Goal: Information Seeking & Learning: Learn about a topic

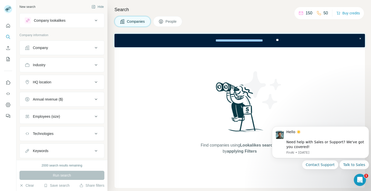
click at [93, 21] on icon at bounding box center [96, 20] width 6 height 6
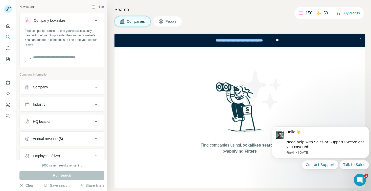
click at [93, 21] on icon at bounding box center [96, 20] width 6 height 6
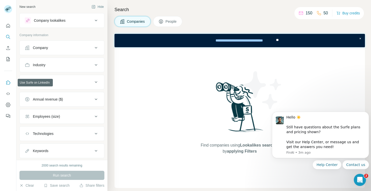
click at [7, 84] on icon "Use Surfe on LinkedIn" at bounding box center [8, 82] width 5 height 5
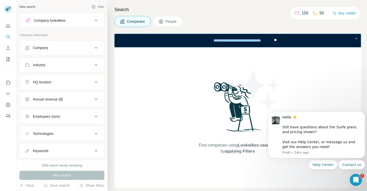
click at [93, 19] on icon at bounding box center [96, 20] width 6 height 6
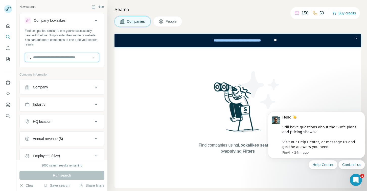
click at [57, 56] on input "text" at bounding box center [62, 57] width 74 height 9
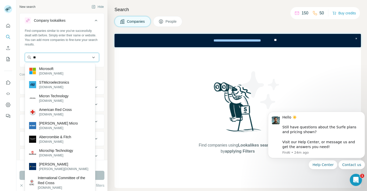
type input "*"
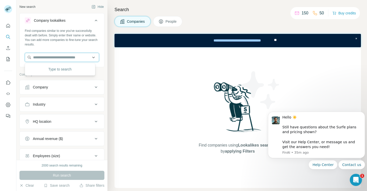
click at [35, 57] on input "text" at bounding box center [62, 57] width 74 height 9
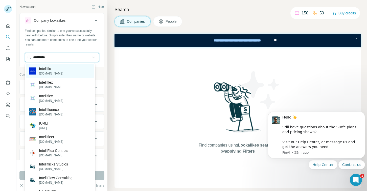
type input "*********"
click at [48, 71] on p "Intelliflo" at bounding box center [51, 68] width 24 height 5
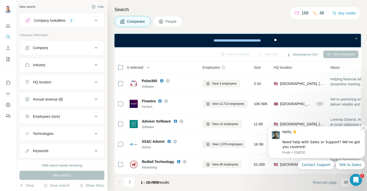
click at [364, 127] on icon "Dismiss notification" at bounding box center [364, 128] width 3 height 3
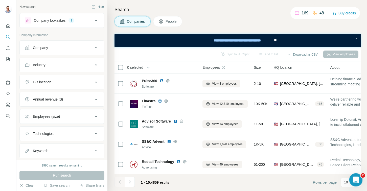
click at [357, 178] on icon "Open Intercom Messenger" at bounding box center [355, 179] width 8 height 8
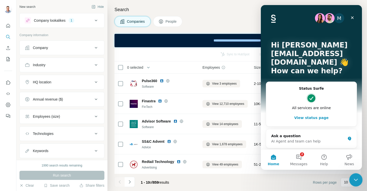
click at [357, 178] on icon "Close Intercom Messenger" at bounding box center [356, 179] width 4 height 2
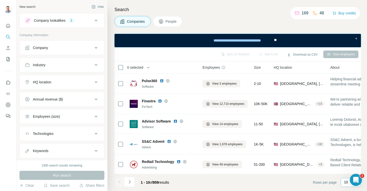
click at [346, 184] on p "10" at bounding box center [346, 182] width 4 height 5
click at [354, 144] on div "60" at bounding box center [351, 143] width 12 height 5
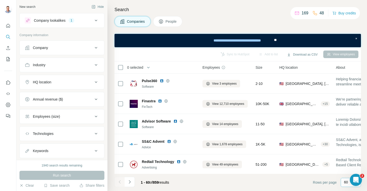
click at [93, 82] on icon at bounding box center [96, 82] width 6 height 6
click at [73, 95] on input "text" at bounding box center [62, 94] width 74 height 9
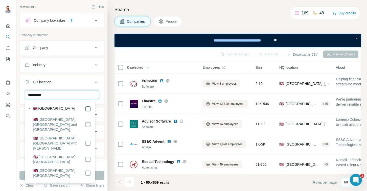
type input "**********"
click at [78, 94] on input "**********" at bounding box center [62, 94] width 74 height 9
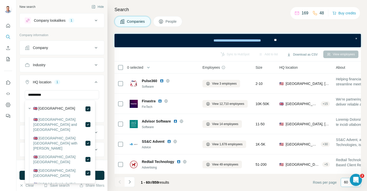
click at [102, 93] on div "**********" at bounding box center [61, 80] width 91 height 160
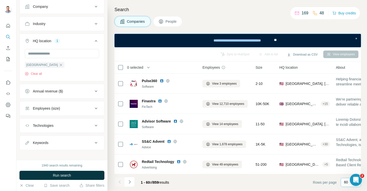
scroll to position [45, 0]
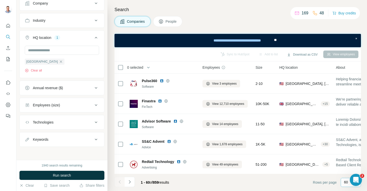
click at [93, 87] on icon at bounding box center [96, 88] width 6 height 6
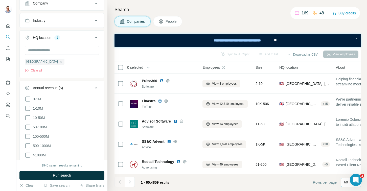
click at [101, 131] on div "New search Hide Company lookalikes 1 Company information Company Industry HQ lo…" at bounding box center [61, 80] width 91 height 160
click at [101, 94] on div "New search Hide Company lookalikes 1 Company information Company Industry HQ lo…" at bounding box center [61, 80] width 91 height 160
click at [93, 87] on icon at bounding box center [96, 88] width 6 height 6
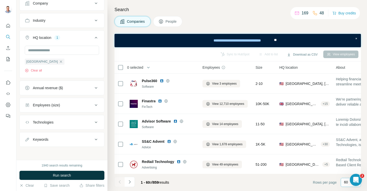
click at [93, 106] on icon at bounding box center [96, 105] width 6 height 6
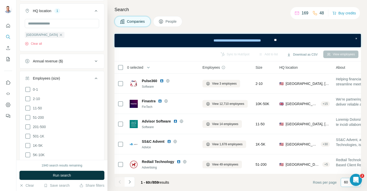
scroll to position [73, 0]
click at [28, 124] on icon at bounding box center [28, 126] width 6 height 6
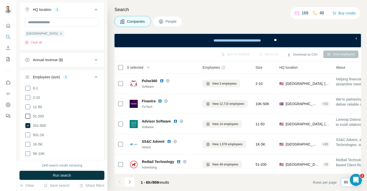
click at [28, 117] on icon at bounding box center [28, 116] width 6 height 6
click at [27, 105] on icon at bounding box center [28, 107] width 6 height 6
click at [28, 97] on icon at bounding box center [28, 98] width 6 height 6
click at [27, 87] on icon at bounding box center [28, 88] width 6 height 6
click at [103, 128] on div "New search Hide Company lookalikes 1 Company information Company Industry HQ lo…" at bounding box center [61, 80] width 91 height 160
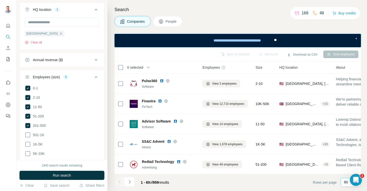
click at [93, 75] on icon at bounding box center [96, 77] width 6 height 6
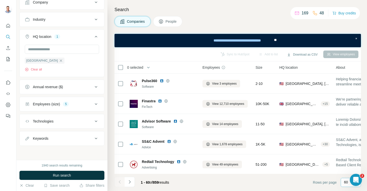
scroll to position [45, 0]
click at [93, 123] on icon at bounding box center [96, 122] width 6 height 6
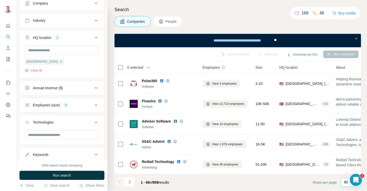
click at [93, 123] on icon at bounding box center [96, 122] width 6 height 6
click at [93, 138] on icon at bounding box center [96, 140] width 6 height 6
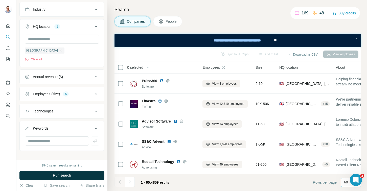
scroll to position [60, 0]
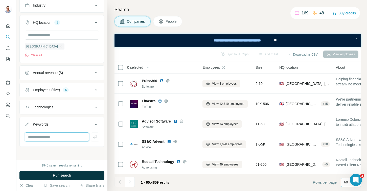
click at [50, 136] on input "text" at bounding box center [57, 137] width 64 height 9
click at [53, 137] on input "text" at bounding box center [57, 137] width 64 height 9
type input "**********"
click at [93, 135] on icon "button" at bounding box center [95, 137] width 5 height 5
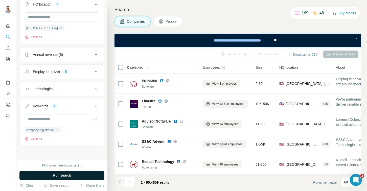
click at [65, 175] on span "Run search" at bounding box center [62, 175] width 18 height 5
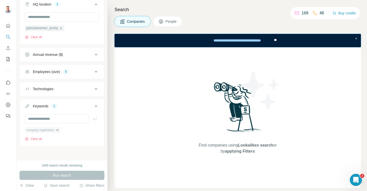
click at [59, 129] on icon "button" at bounding box center [57, 130] width 4 height 4
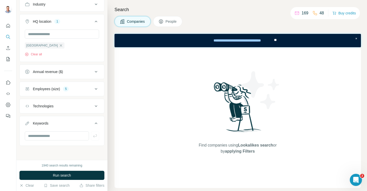
scroll to position [60, 0]
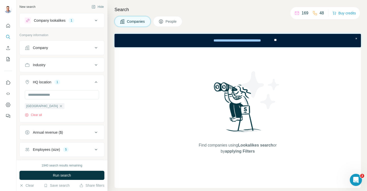
click at [95, 65] on icon at bounding box center [96, 65] width 3 height 2
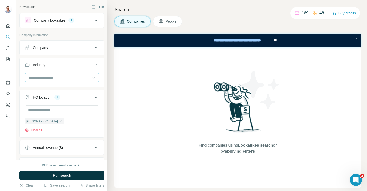
click at [91, 76] on icon at bounding box center [93, 77] width 5 height 5
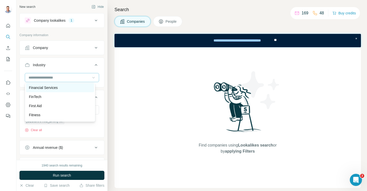
click at [76, 90] on div "Financial Services" at bounding box center [60, 87] width 62 height 5
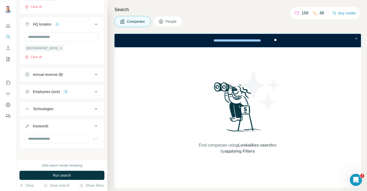
scroll to position [93, 0]
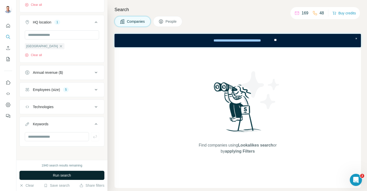
click at [63, 176] on span "Run search" at bounding box center [62, 175] width 18 height 5
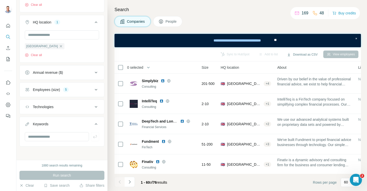
scroll to position [0, 0]
